Goal: Obtain resource: Obtain resource

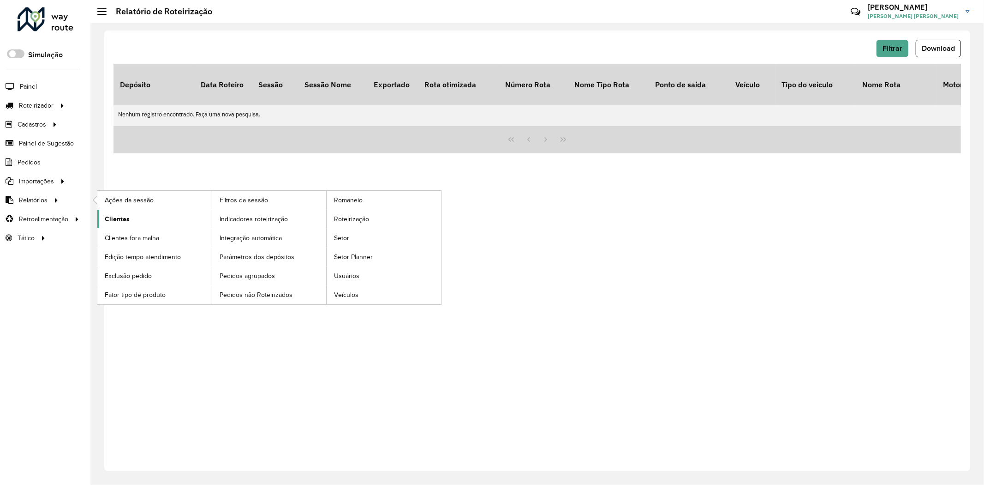
click at [132, 220] on link "Clientes" at bounding box center [154, 218] width 114 height 18
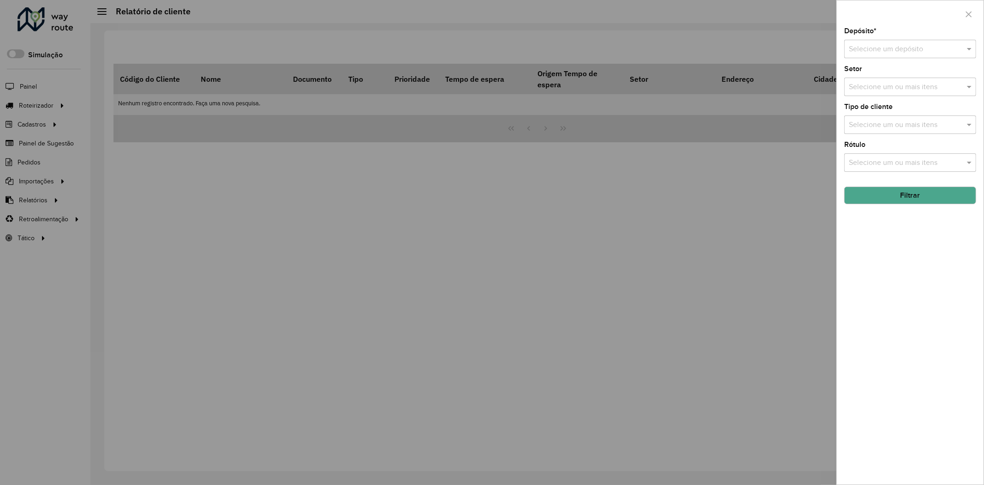
click at [920, 48] on input "text" at bounding box center [901, 49] width 104 height 11
type input "******"
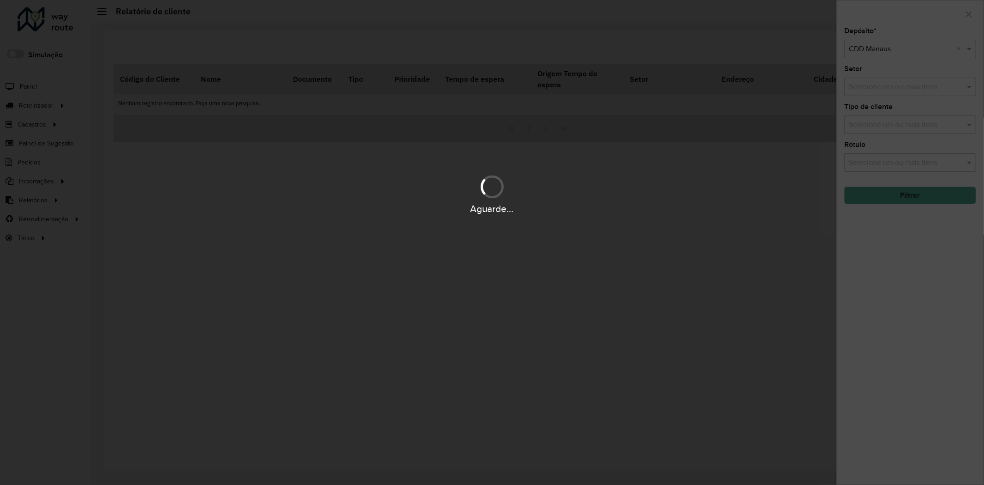
click at [917, 163] on div "Aguarde..." at bounding box center [492, 242] width 984 height 485
click at [918, 164] on div "Aguarde..." at bounding box center [492, 242] width 984 height 485
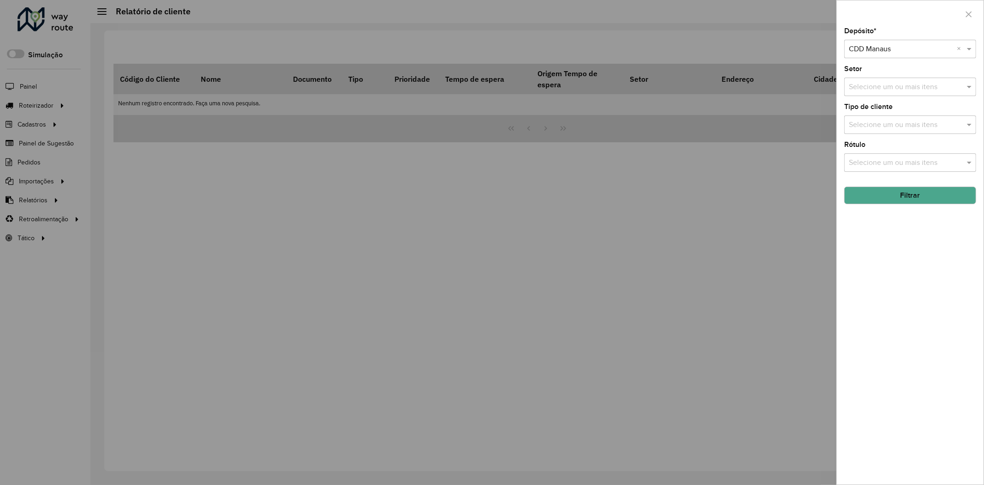
click at [909, 167] on input "text" at bounding box center [906, 162] width 118 height 11
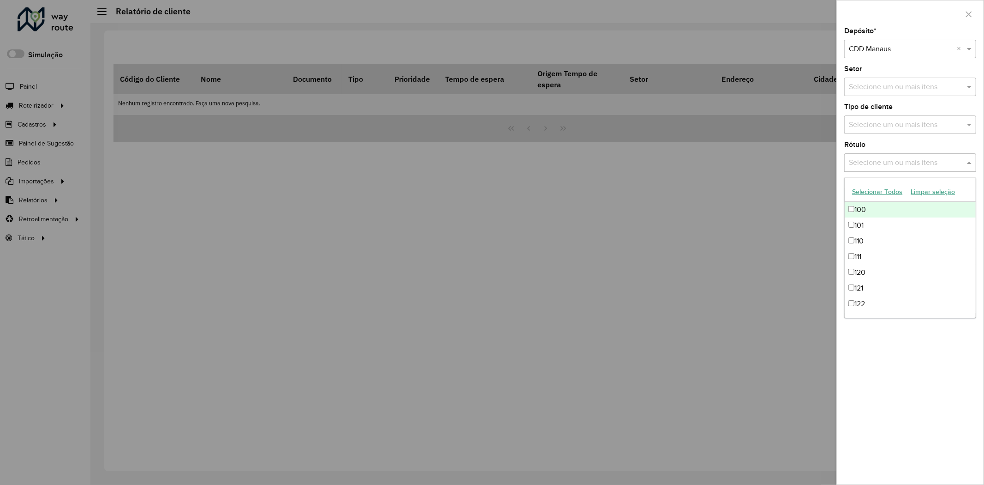
click at [880, 122] on input "text" at bounding box center [906, 125] width 118 height 11
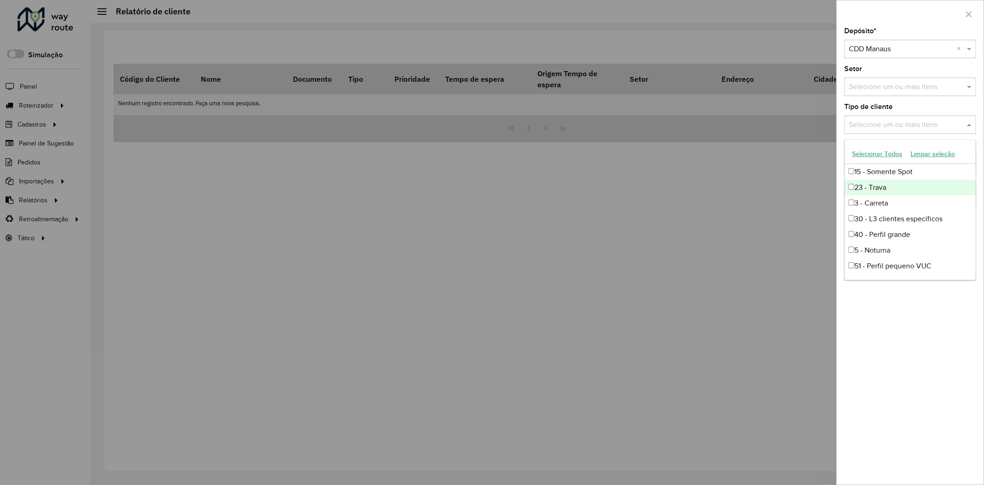
drag, startPoint x: 878, startPoint y: 183, endPoint x: 897, endPoint y: 228, distance: 48.6
click at [878, 183] on div "23 - Trava" at bounding box center [910, 188] width 131 height 16
click at [931, 385] on div "Depósito * Selecione um depósito × CDD Manaus × Setor Selecione um ou mais iten…" at bounding box center [910, 256] width 147 height 456
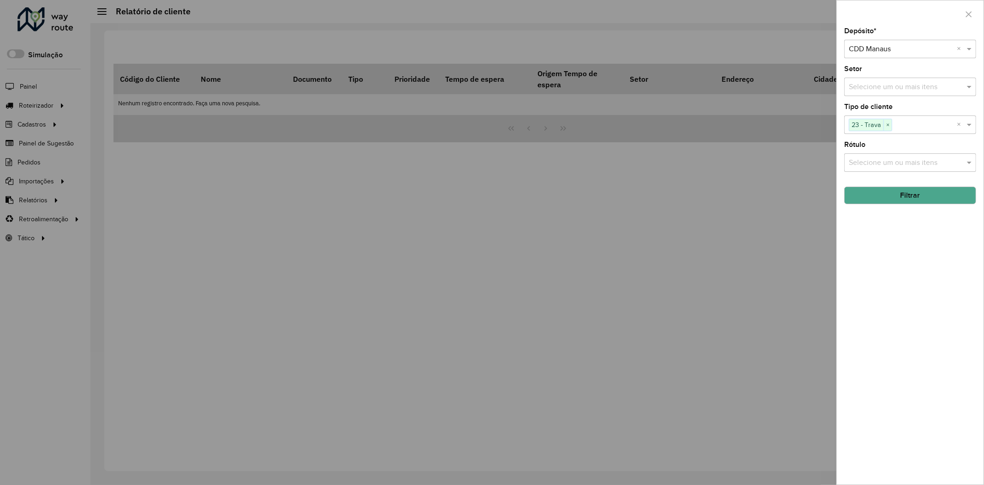
click at [905, 197] on button "Filtrar" at bounding box center [910, 195] width 132 height 18
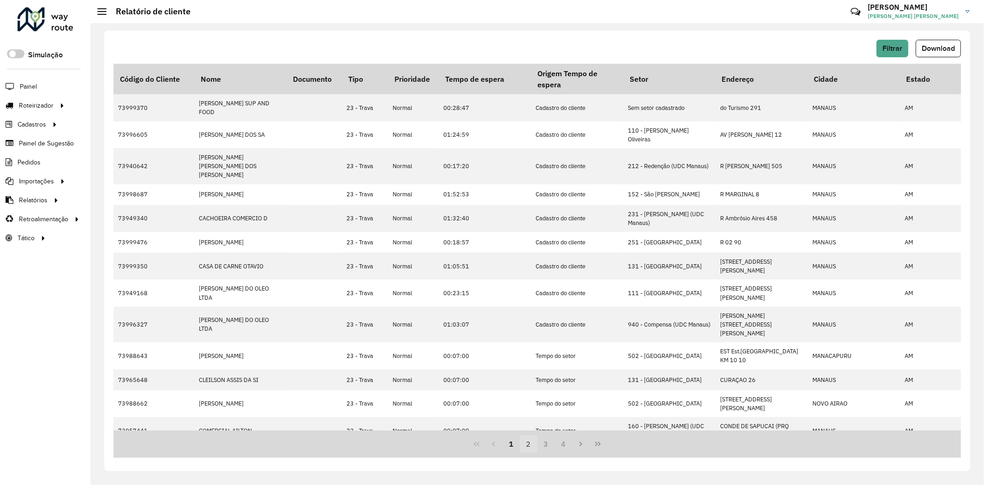
click at [525, 444] on button "2" at bounding box center [529, 444] width 18 height 18
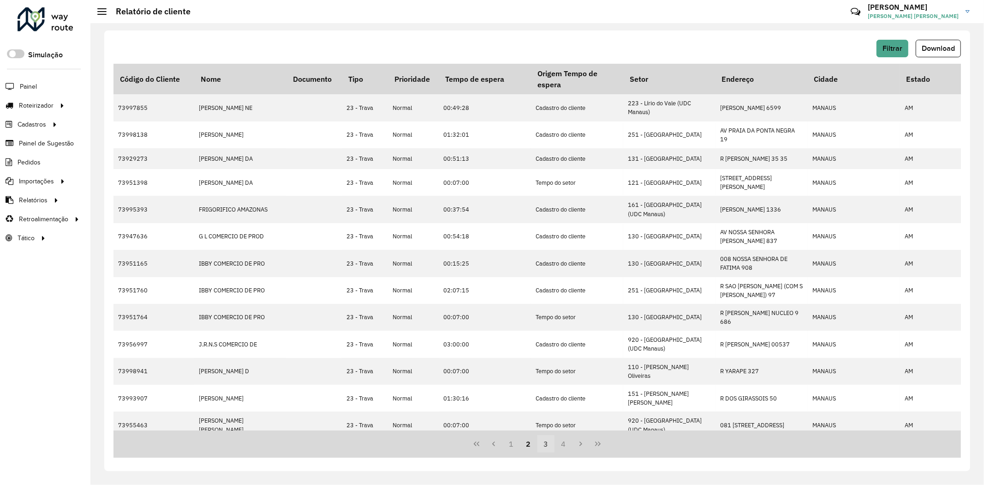
click at [548, 437] on button "3" at bounding box center [547, 444] width 18 height 18
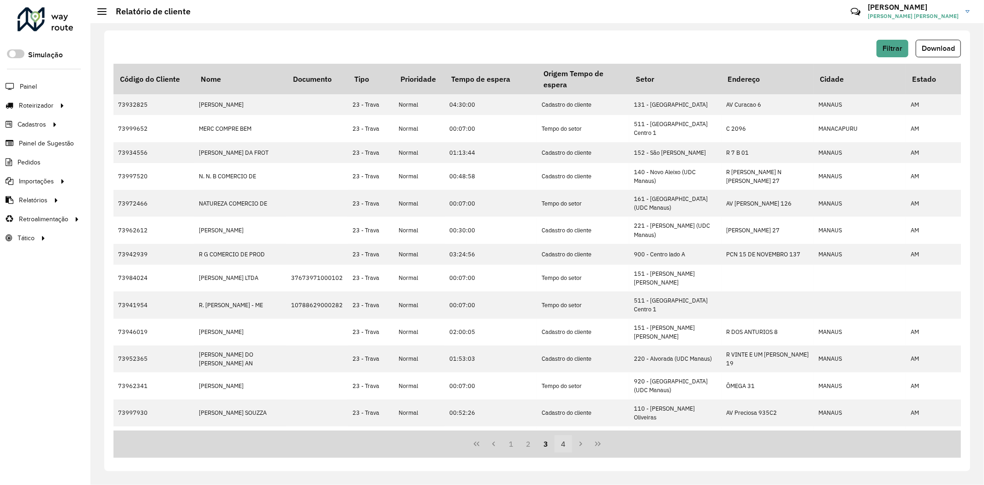
click at [558, 443] on button "4" at bounding box center [564, 444] width 18 height 18
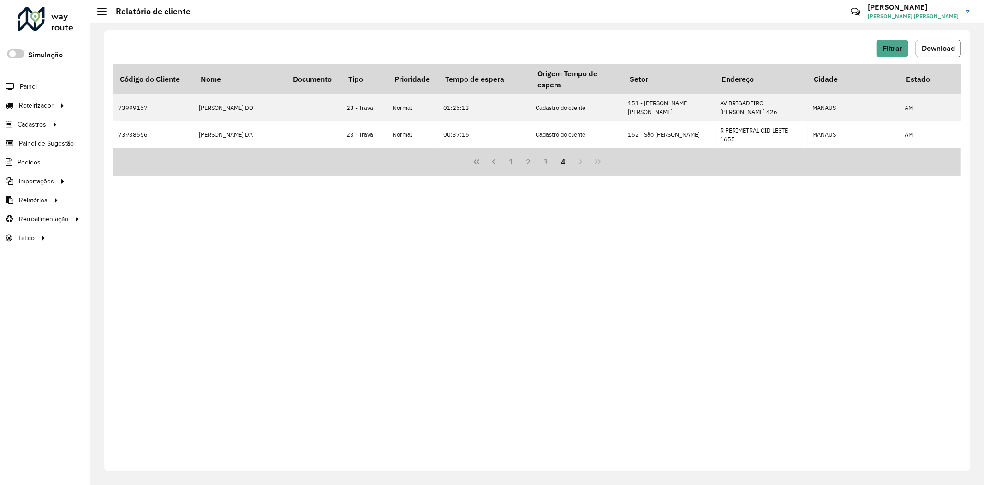
click at [939, 56] on button "Download" at bounding box center [938, 49] width 45 height 18
click at [896, 47] on span "Filtrar" at bounding box center [893, 48] width 20 height 8
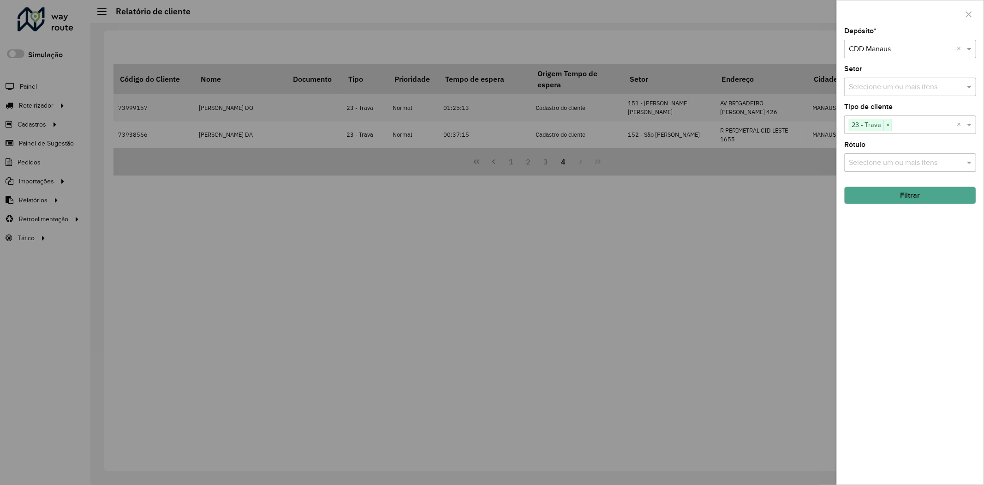
click at [934, 126] on input "text" at bounding box center [924, 125] width 65 height 11
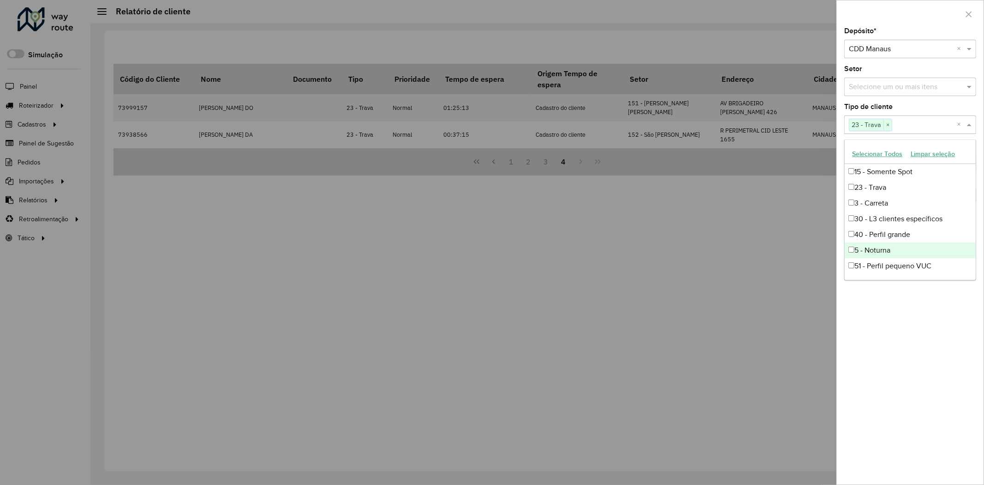
scroll to position [51, 0]
click at [907, 255] on div "81 - Zé Delivery" at bounding box center [910, 262] width 131 height 16
click at [927, 353] on div "Depósito * Selecione um depósito × CDD Manaus × Setor Selecione um ou mais iten…" at bounding box center [910, 256] width 147 height 456
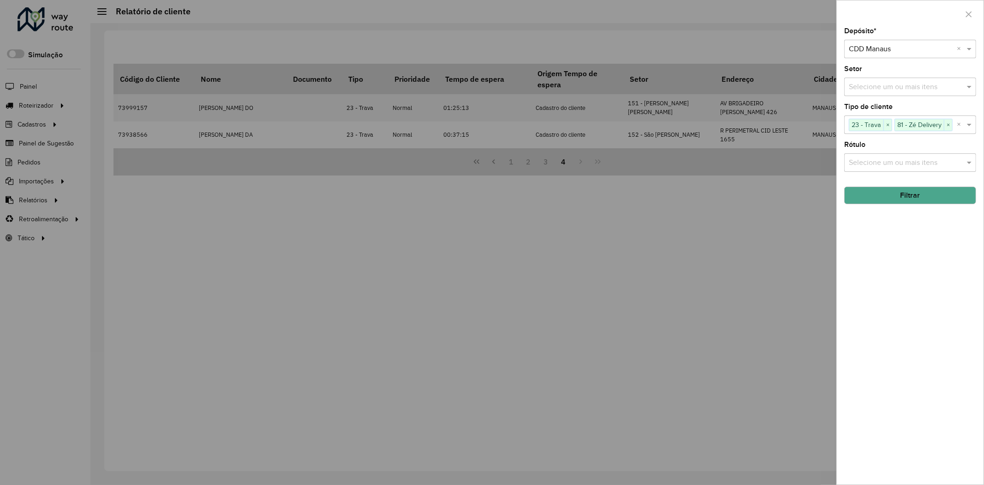
click at [915, 191] on button "Filtrar" at bounding box center [910, 195] width 132 height 18
